Goal: Communication & Community: Answer question/provide support

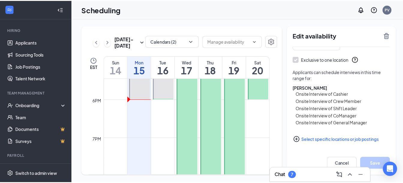
scroll to position [64, 0]
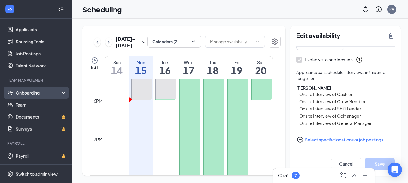
click at [39, 91] on div "Onboarding" at bounding box center [39, 92] width 46 height 6
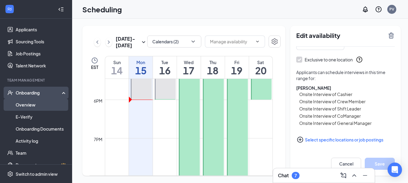
click at [38, 104] on link "Overview" at bounding box center [41, 104] width 51 height 12
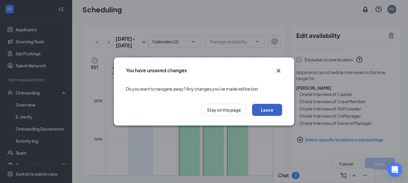
click at [257, 111] on button "Leave" at bounding box center [267, 110] width 30 height 12
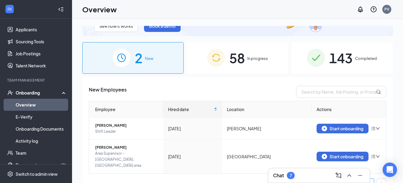
scroll to position [39, 0]
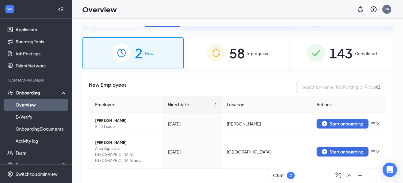
click at [268, 59] on div "58 In progress" at bounding box center [237, 53] width 101 height 32
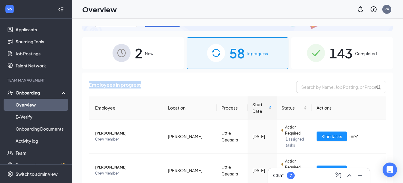
drag, startPoint x: 403, startPoint y: 57, endPoint x: 405, endPoint y: 83, distance: 25.3
click at [403, 83] on html "Home Messages Scheduling Reporting Hiring Applicants Sourcing Tools Job Posting…" at bounding box center [201, 91] width 403 height 183
click at [397, 78] on div "See how it works Book a demo 2 New 58 In progress 143 Completed Employees in pr…" at bounding box center [237, 114] width 331 height 191
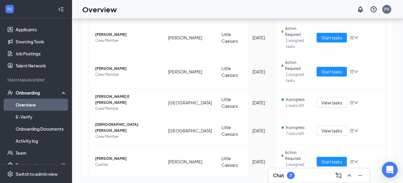
scroll to position [208, 0]
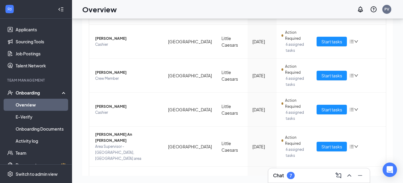
scroll to position [170, 0]
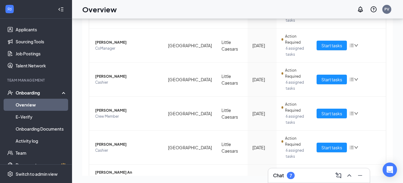
click at [311, 176] on div "Chat 7" at bounding box center [319, 175] width 92 height 10
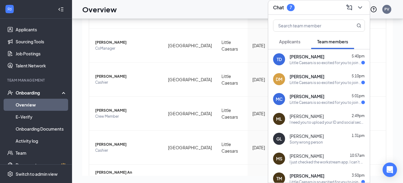
click at [330, 143] on div "Sorry wrong person" at bounding box center [327, 141] width 75 height 5
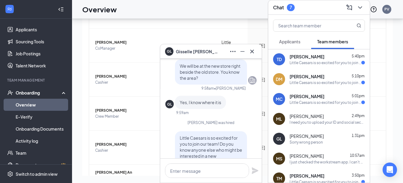
scroll to position [0, 0]
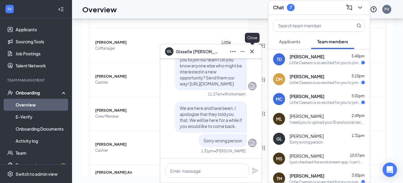
click at [252, 52] on icon "Cross" at bounding box center [252, 51] width 7 height 7
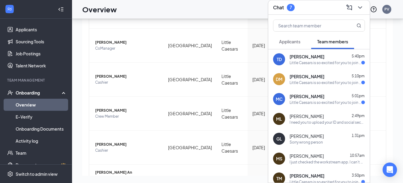
click at [311, 173] on span "[PERSON_NAME]" at bounding box center [307, 175] width 35 height 6
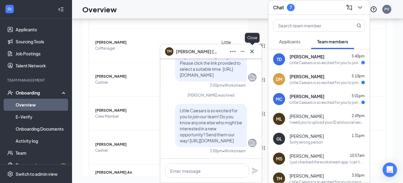
click at [255, 54] on icon "Cross" at bounding box center [252, 51] width 7 height 7
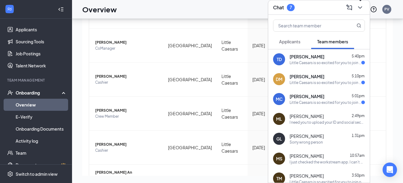
click at [361, 6] on icon "ChevronDown" at bounding box center [360, 7] width 7 height 7
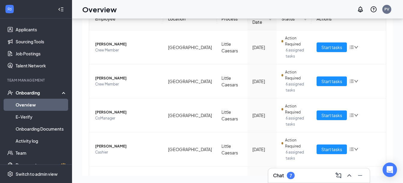
scroll to position [97, 0]
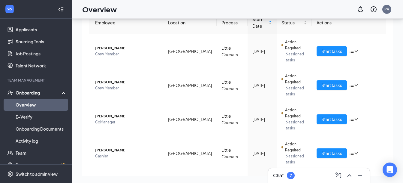
drag, startPoint x: 395, startPoint y: 59, endPoint x: 392, endPoint y: 58, distance: 3.0
click at [392, 58] on div "See how it works Book a demo 2 New 58 In progress 143 Completed Employees in pr…" at bounding box center [237, 87] width 331 height 191
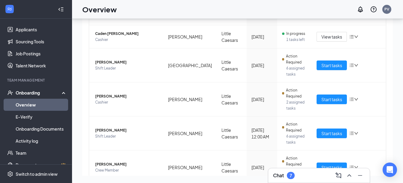
scroll to position [211, 0]
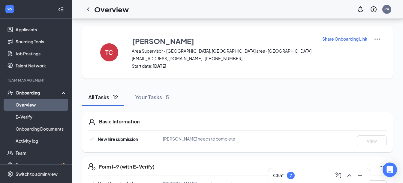
scroll to position [75, 0]
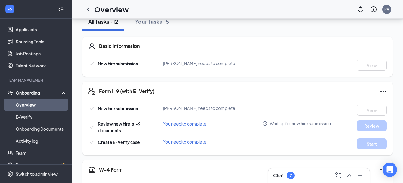
drag, startPoint x: 402, startPoint y: 77, endPoint x: 405, endPoint y: 75, distance: 3.1
click at [403, 75] on html "Home Messages Scheduling Reporting Hiring Applicants Sourcing Tools Job Posting…" at bounding box center [201, 16] width 403 height 183
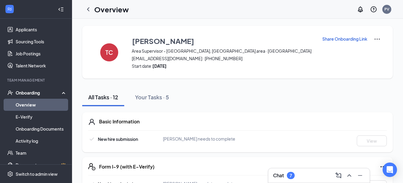
click at [356, 36] on p "Share Onboarding Link" at bounding box center [344, 39] width 45 height 6
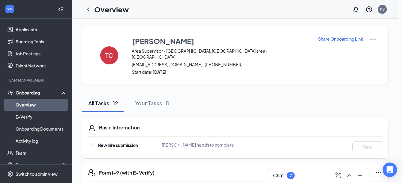
type textarea "Hi [PERSON_NAME], This is a gentle reminder to complete your onboarding before …"
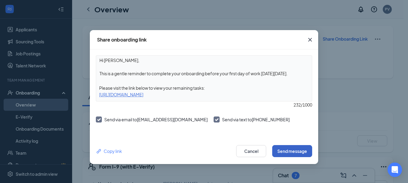
click at [301, 148] on button "Send message" at bounding box center [292, 151] width 40 height 12
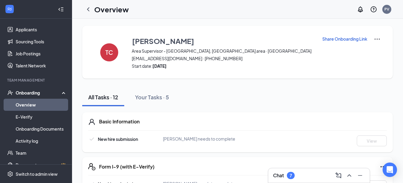
click at [308, 171] on div "Chat 7" at bounding box center [319, 175] width 92 height 10
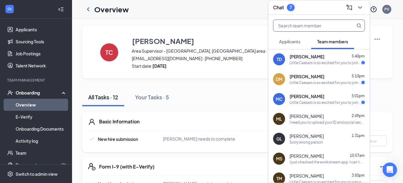
click at [318, 28] on input "text" at bounding box center [308, 25] width 71 height 11
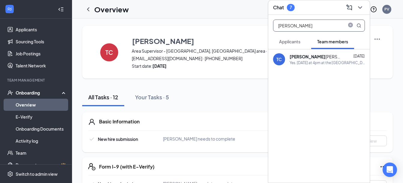
type input "[PERSON_NAME]"
click at [319, 58] on div "[PERSON_NAME] [DATE]" at bounding box center [327, 56] width 75 height 6
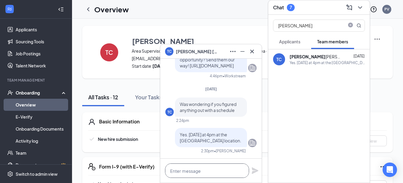
click at [197, 168] on textarea at bounding box center [207, 170] width 84 height 14
type textarea "h"
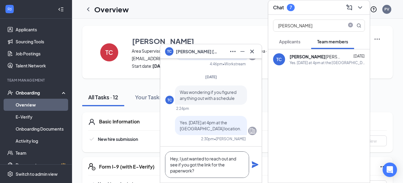
type textarea "Hey, I just wanted to reach out and see if you got the link for the paperwork?"
click at [257, 165] on icon "Plane" at bounding box center [255, 164] width 7 height 7
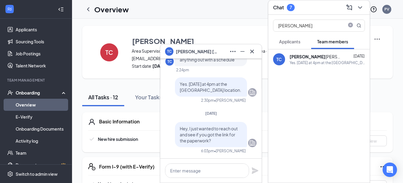
scroll to position [0, 0]
click at [252, 52] on icon "Cross" at bounding box center [252, 51] width 7 height 7
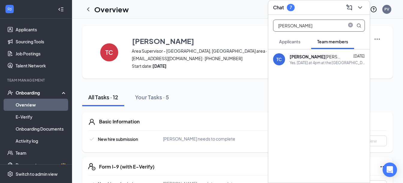
click at [330, 29] on input "[PERSON_NAME]" at bounding box center [308, 25] width 71 height 11
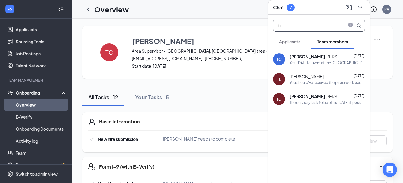
type input "t"
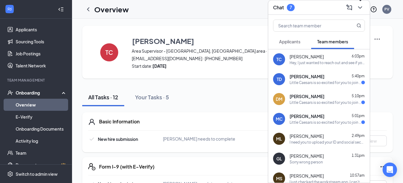
click at [361, 8] on icon "ChevronDown" at bounding box center [360, 7] width 7 height 7
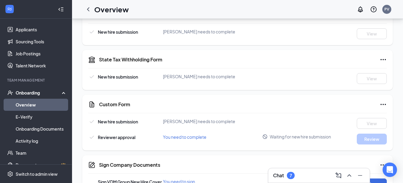
scroll to position [304, 0]
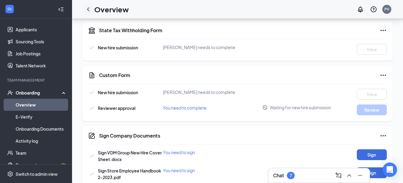
click at [88, 9] on icon "ChevronLeft" at bounding box center [88, 9] width 2 height 4
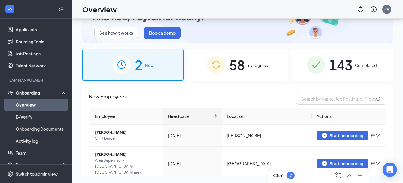
scroll to position [39, 0]
